Goal: Navigation & Orientation: Find specific page/section

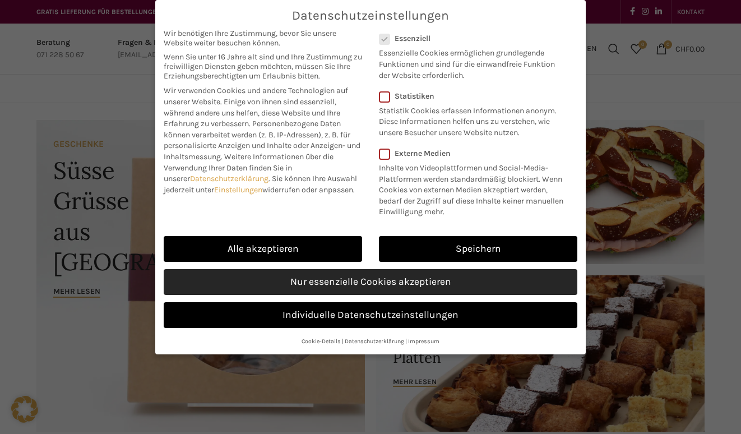
click at [412, 287] on link "Nur essenzielle Cookies akzeptieren" at bounding box center [371, 282] width 414 height 26
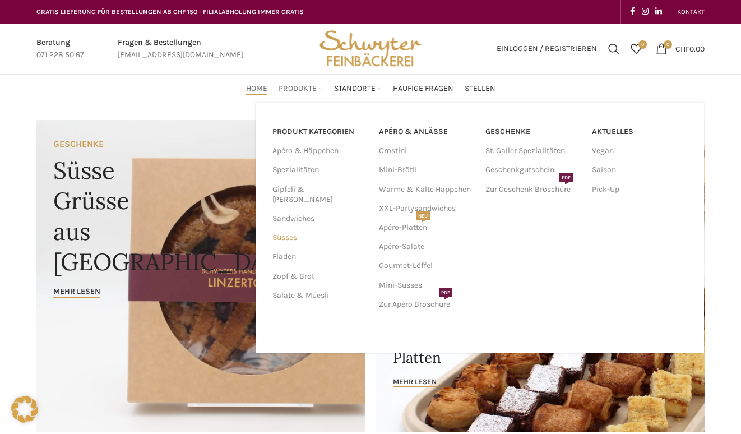
click at [283, 228] on link "Süsses" at bounding box center [319, 237] width 93 height 19
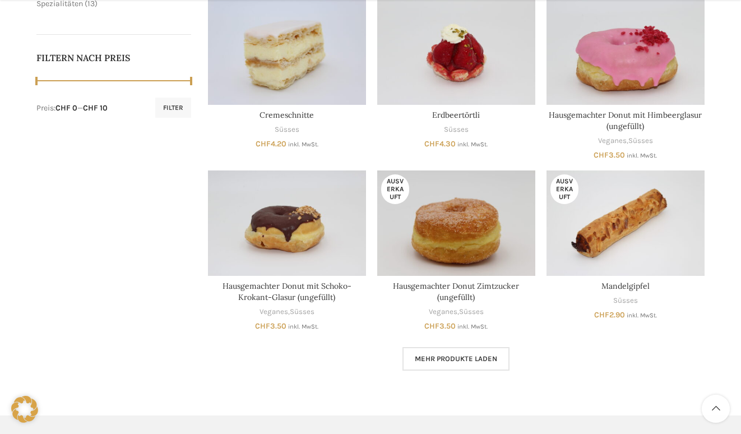
scroll to position [602, 0]
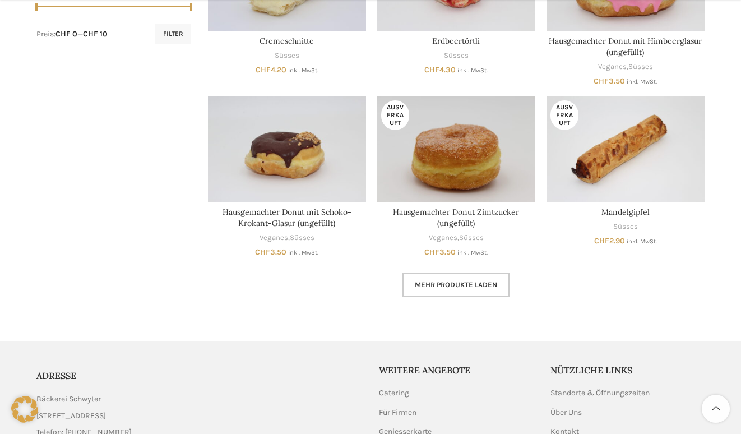
click at [457, 284] on span "Mehr Produkte laden" at bounding box center [456, 284] width 82 height 9
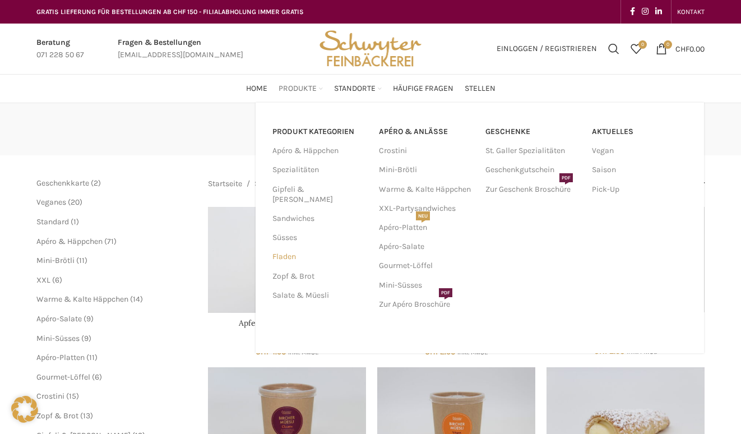
click at [292, 247] on link "Fladen" at bounding box center [319, 256] width 93 height 19
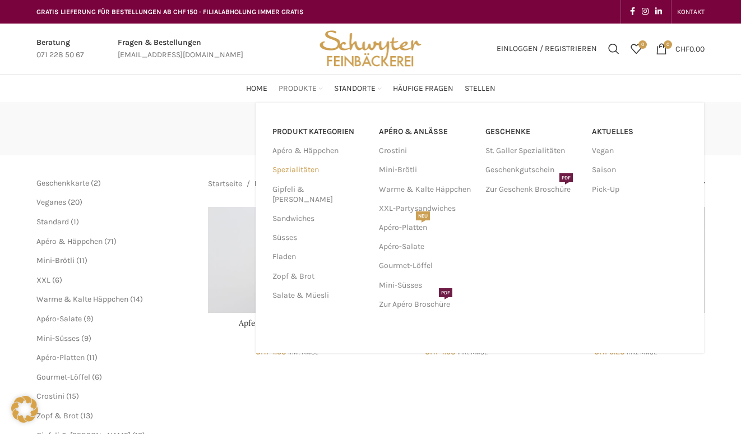
click at [292, 170] on link "Spezialitäten" at bounding box center [319, 169] width 93 height 19
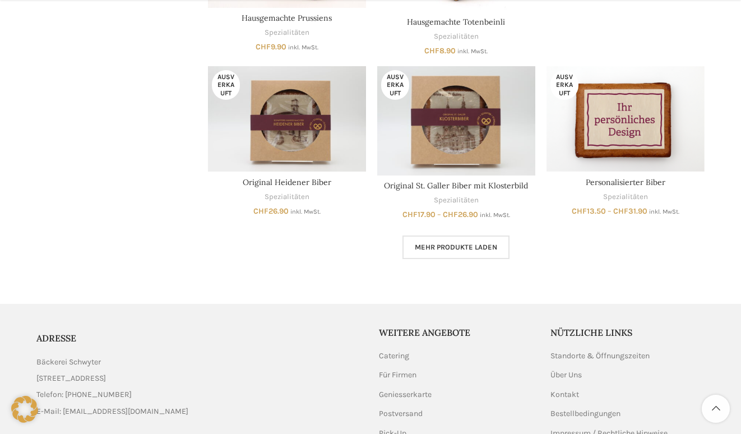
scroll to position [831, 0]
